Goal: Information Seeking & Learning: Check status

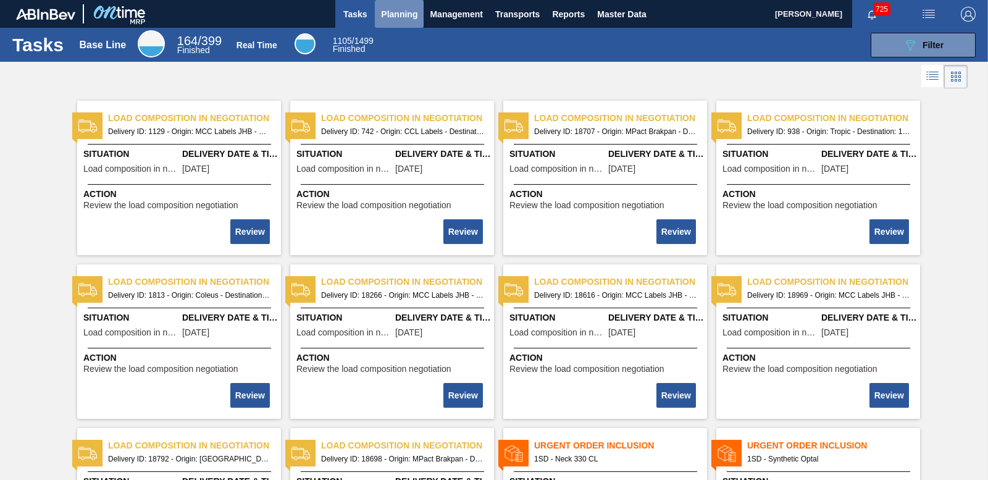
click at [419, 12] on button "Planning" at bounding box center [399, 14] width 49 height 28
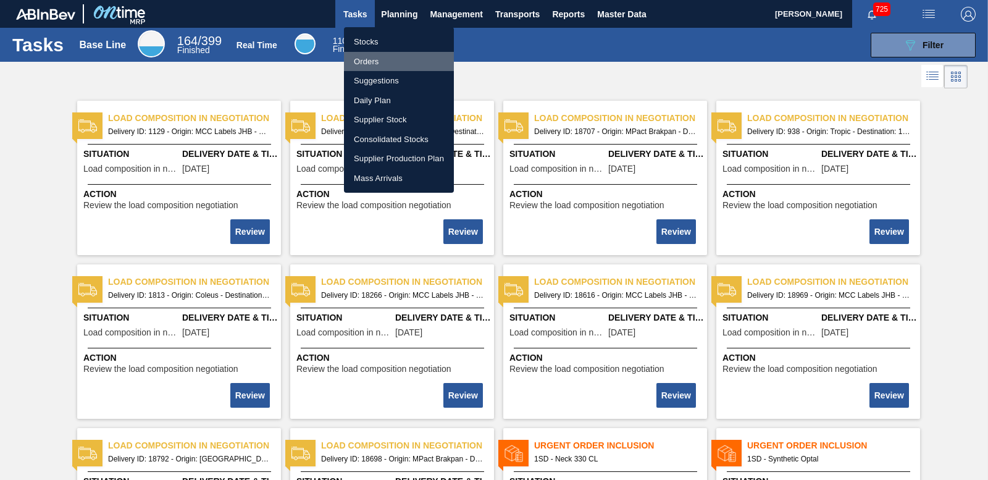
click at [370, 61] on li "Orders" at bounding box center [399, 62] width 110 height 20
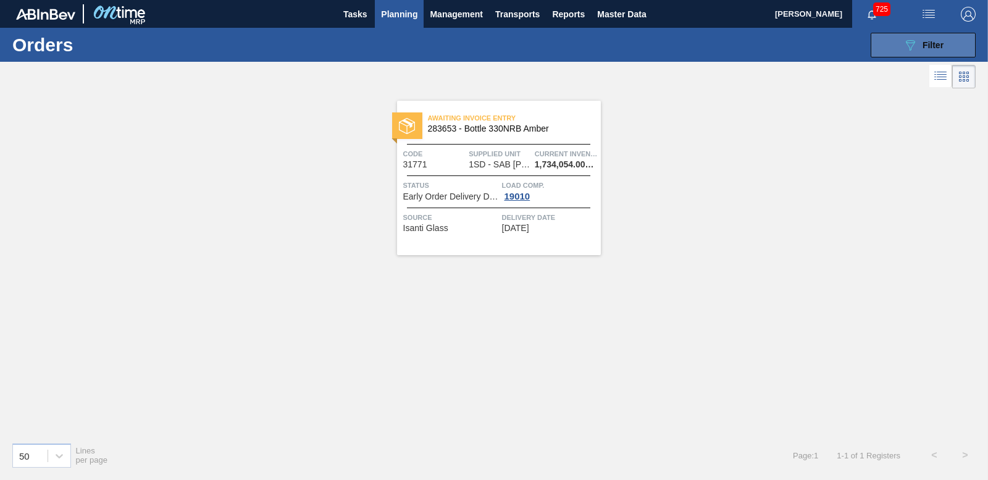
click at [908, 43] on icon "089F7B8B-B2A5-4AFE-B5C0-19BA573D28AC" at bounding box center [910, 45] width 15 height 15
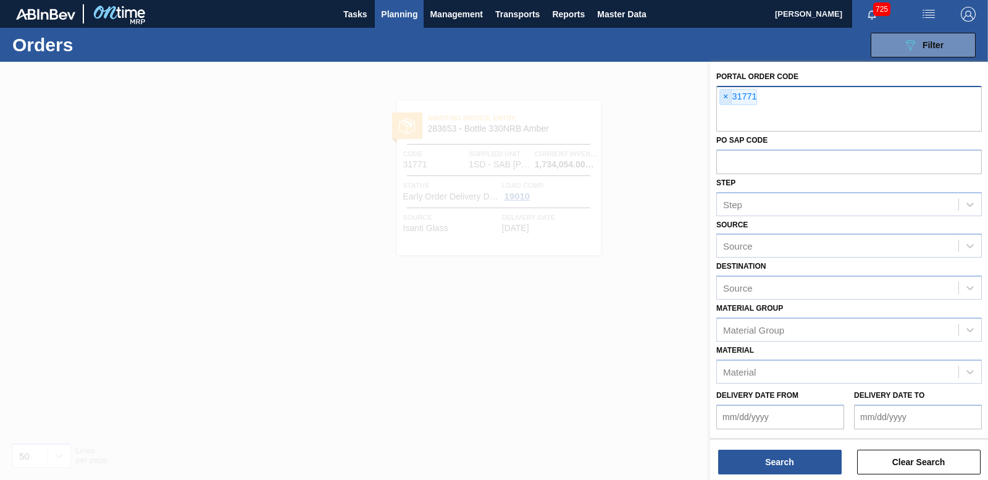
click at [722, 91] on span "×" at bounding box center [726, 97] width 12 height 15
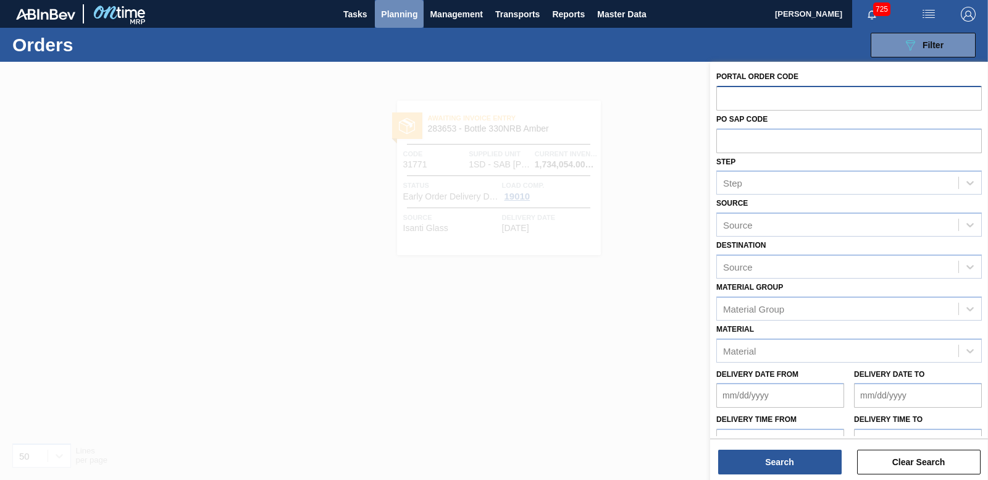
click at [390, 7] on span "Planning" at bounding box center [399, 14] width 36 height 15
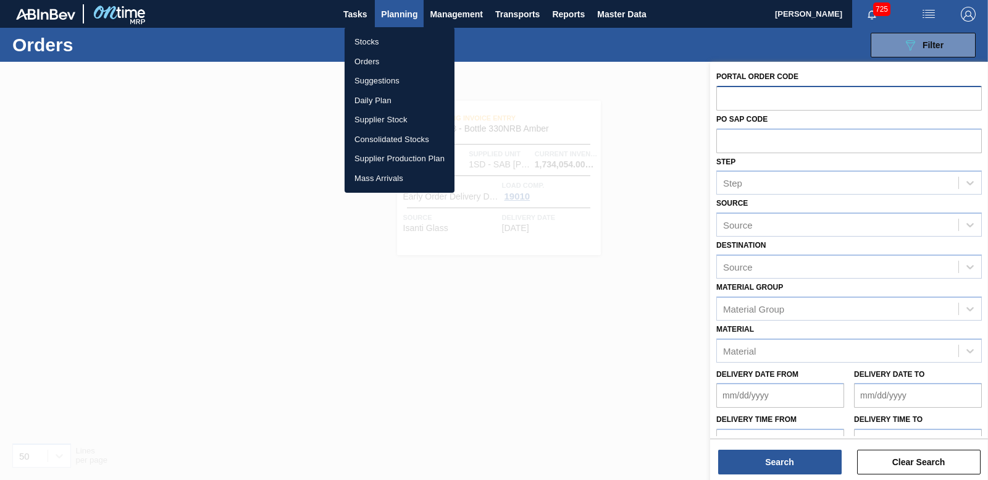
click at [365, 43] on li "Stocks" at bounding box center [399, 42] width 110 height 20
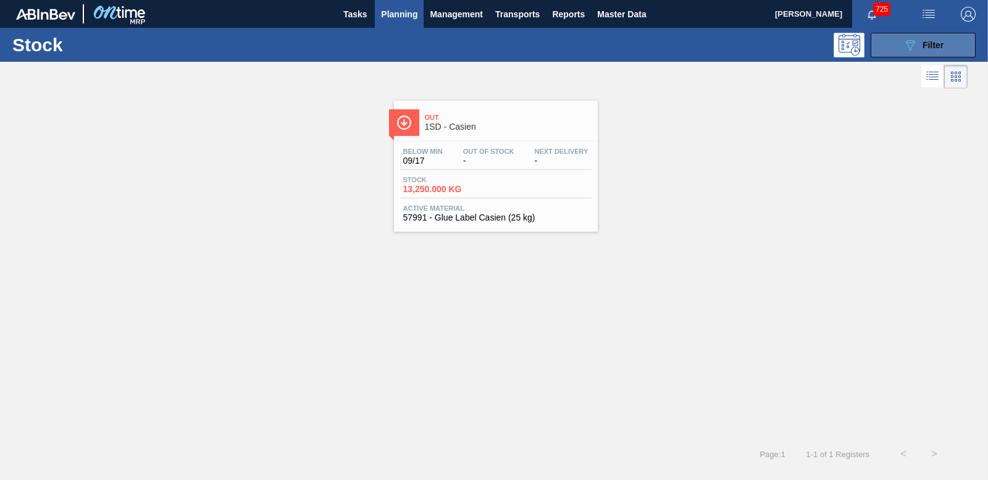
click at [933, 44] on span "Filter" at bounding box center [932, 45] width 21 height 10
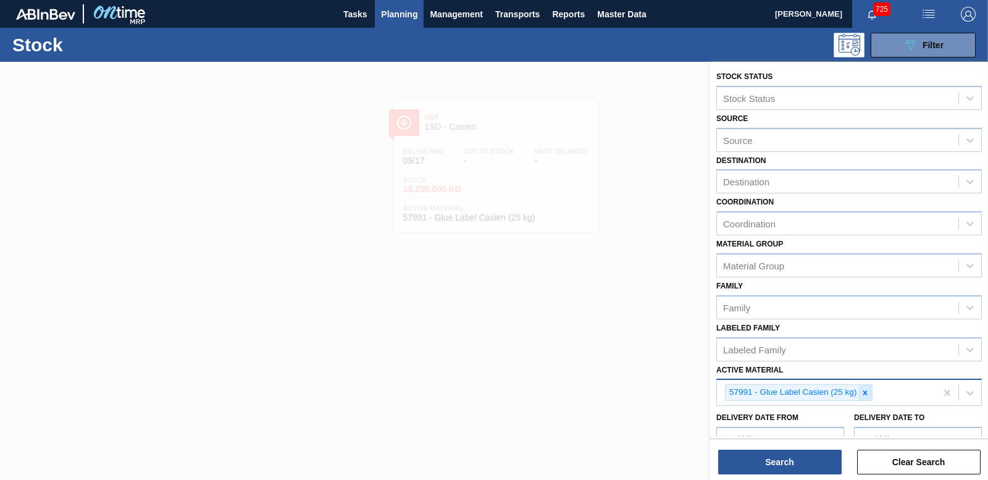
click at [864, 387] on div at bounding box center [865, 392] width 14 height 15
type Material "284909"
click at [775, 412] on div "284909 - Carton 355NRB Corona (VBI)" at bounding box center [848, 421] width 265 height 23
click at [774, 453] on button "Search" at bounding box center [779, 461] width 123 height 25
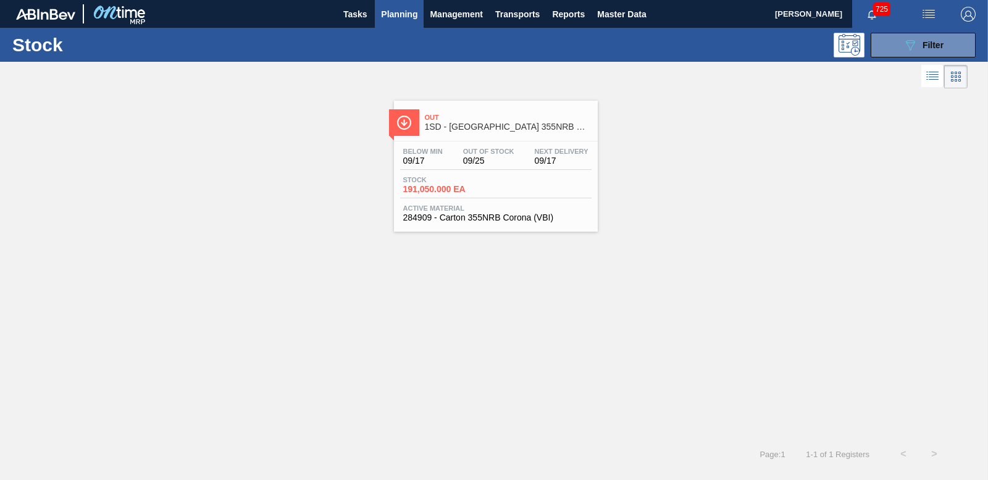
click at [449, 187] on span "191,050.000 EA" at bounding box center [446, 189] width 86 height 9
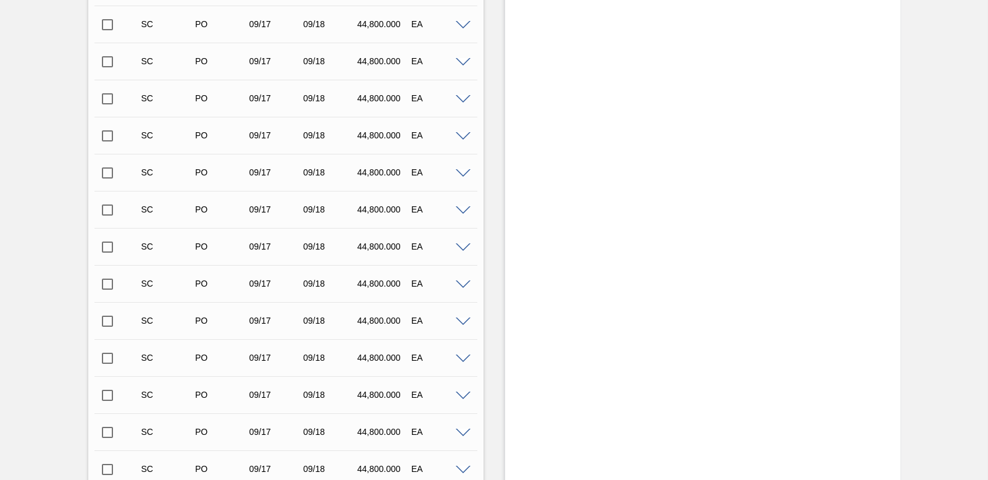
scroll to position [741, 0]
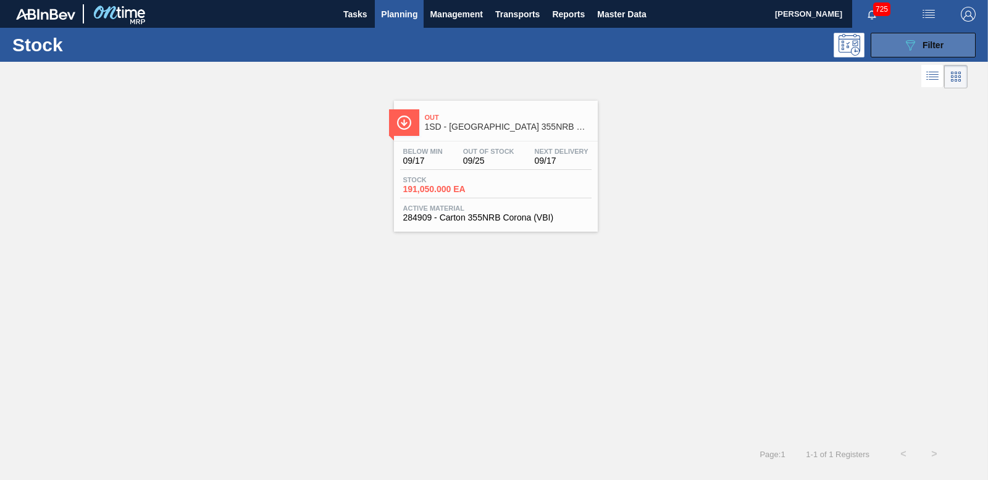
click at [914, 39] on icon "089F7B8B-B2A5-4AFE-B5C0-19BA573D28AC" at bounding box center [910, 45] width 15 height 15
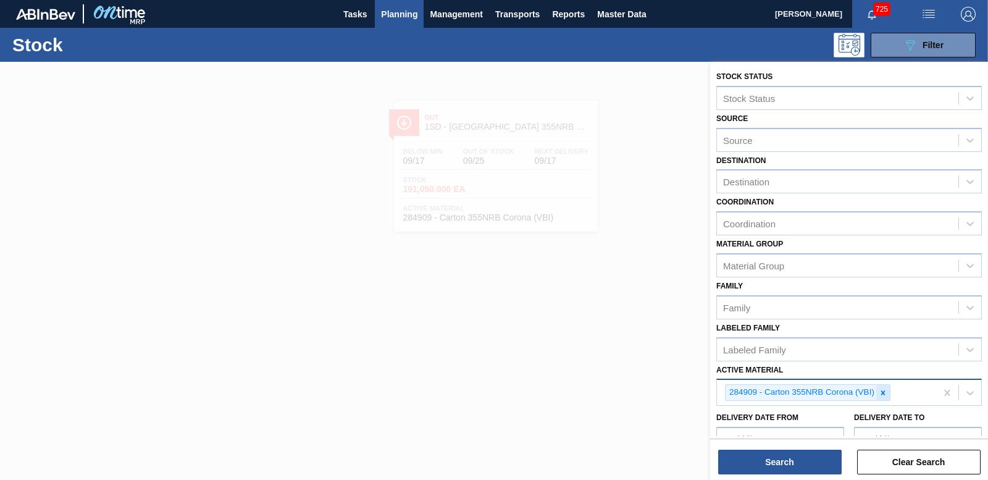
click at [882, 392] on icon at bounding box center [883, 392] width 9 height 9
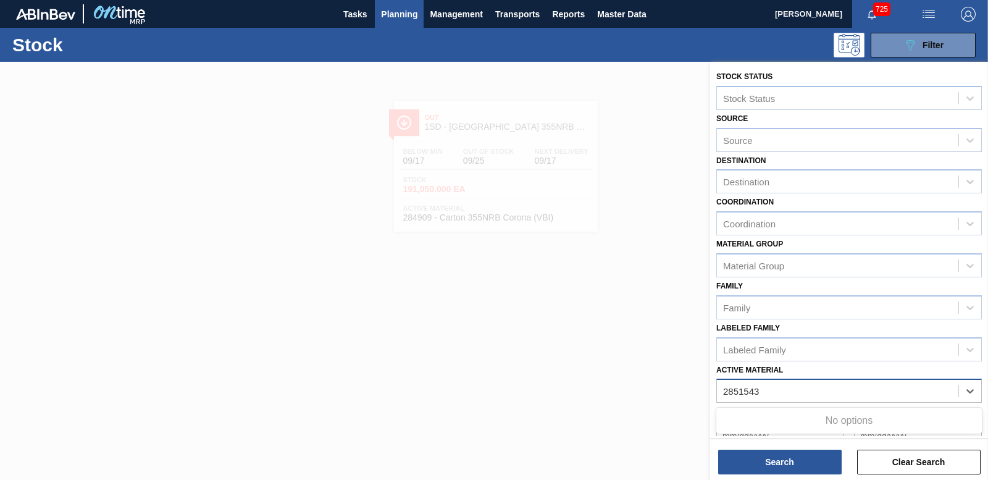
type Material "285154"
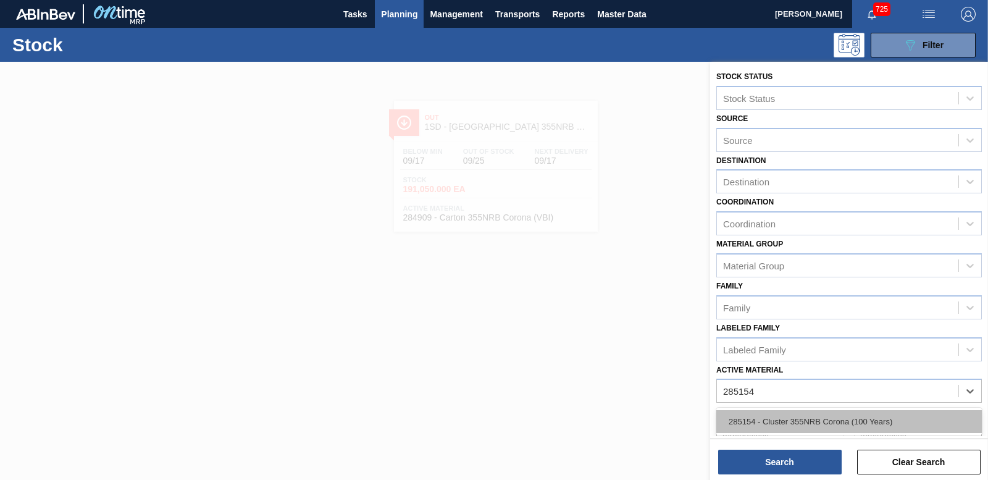
click at [790, 420] on div "285154 - Cluster 355NRB Corona (100 Years)" at bounding box center [848, 421] width 265 height 23
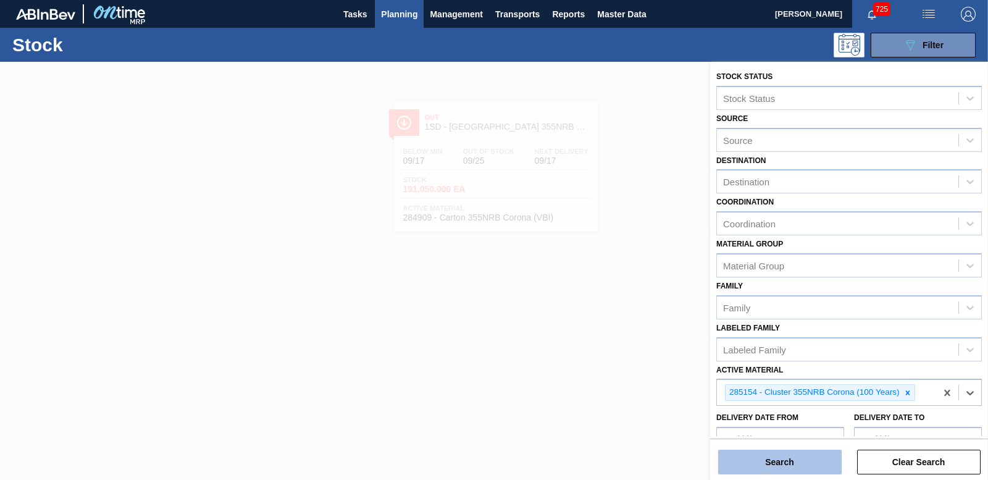
click at [774, 466] on button "Search" at bounding box center [779, 461] width 123 height 25
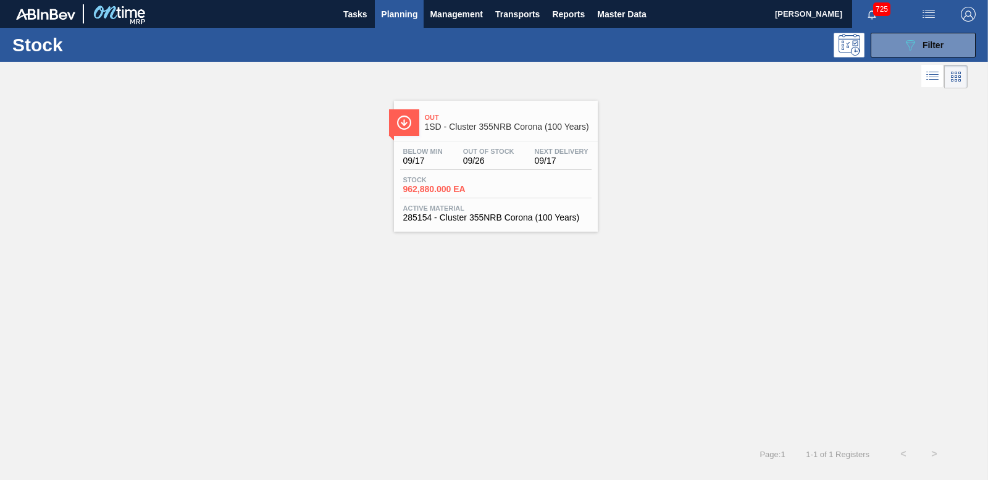
click at [470, 191] on span "962,880.000 EA" at bounding box center [446, 189] width 86 height 9
